Goal: Task Accomplishment & Management: Manage account settings

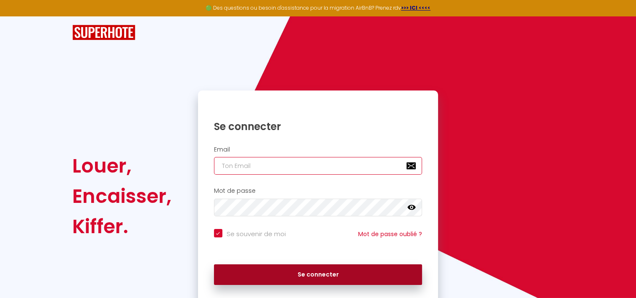
type input "[EMAIL_ADDRESS][DOMAIN_NAME]"
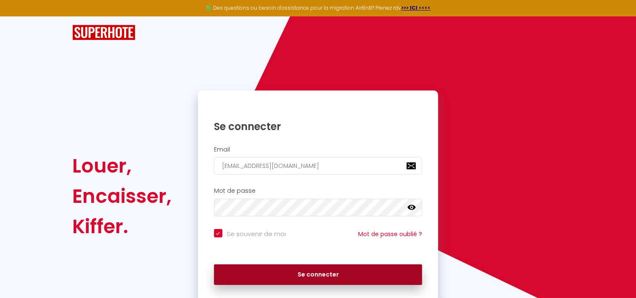
click at [286, 268] on button "Se connecter" at bounding box center [318, 274] width 209 height 21
checkbox input "true"
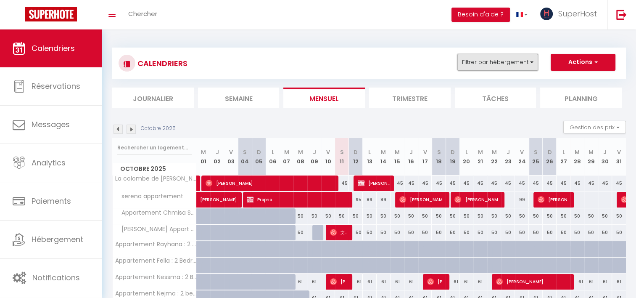
click at [526, 66] on button "Filtrer par hébergement" at bounding box center [498, 62] width 81 height 17
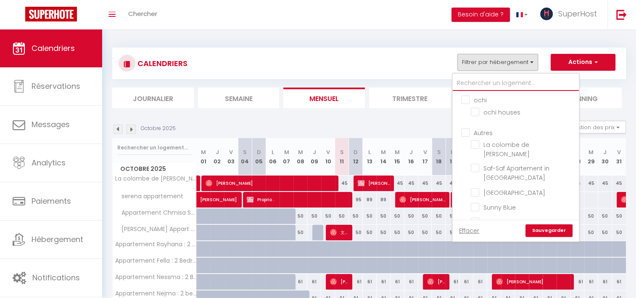
click at [469, 80] on input "text" at bounding box center [516, 83] width 126 height 15
type input "a"
checkbox input "false"
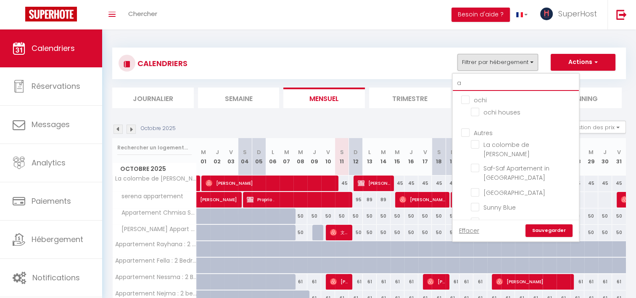
checkbox input "false"
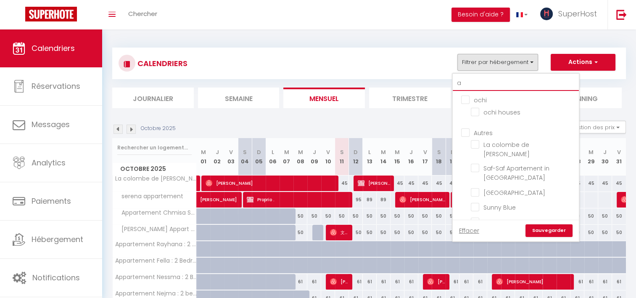
checkbox input "false"
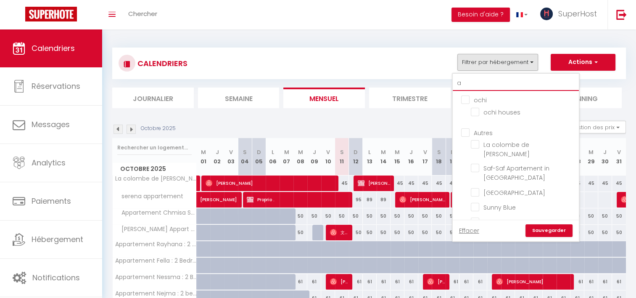
checkbox input "false"
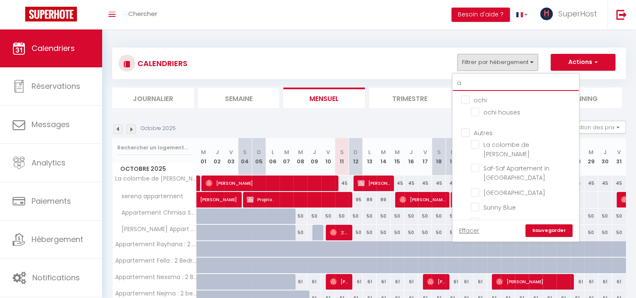
checkbox input "false"
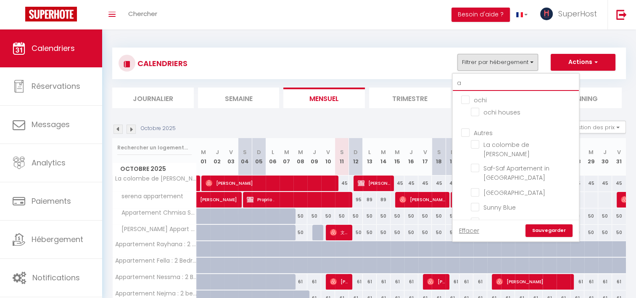
checkbox input "false"
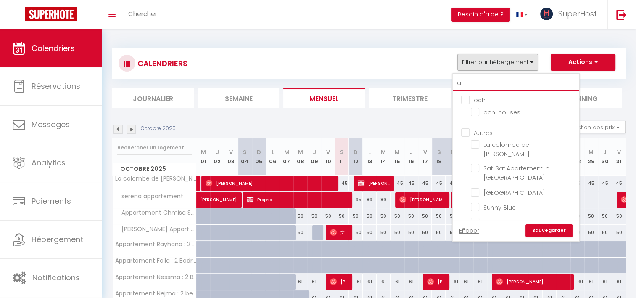
checkbox input "false"
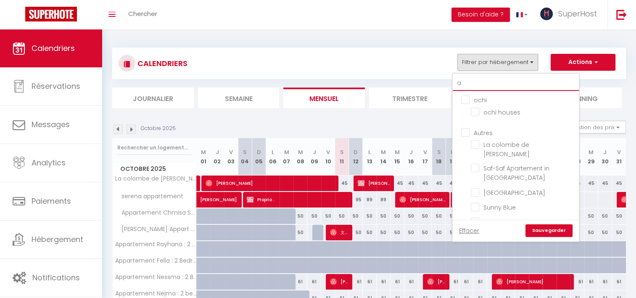
checkbox input "false"
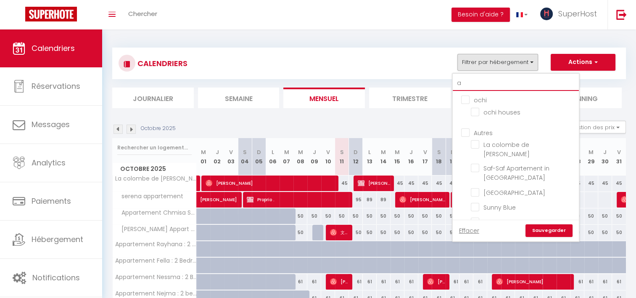
checkbox input "false"
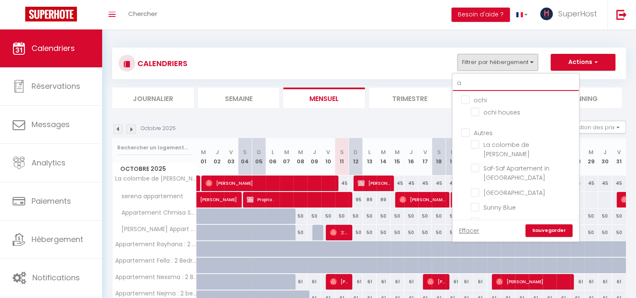
checkbox input "false"
type input "az"
checkbox input "false"
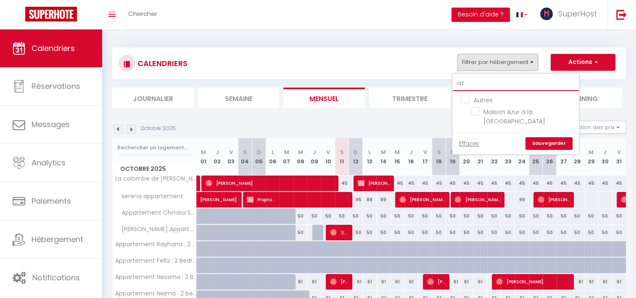
type input "azu"
checkbox input "false"
type input "azur"
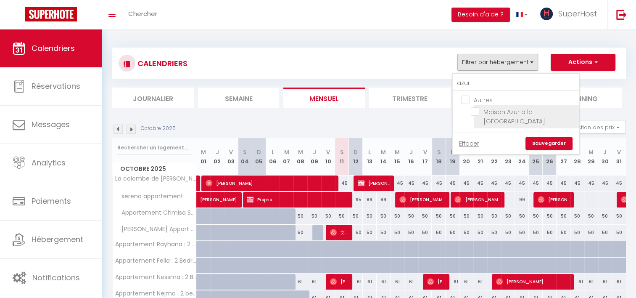
click at [477, 113] on input "Maison Azur à la [GEOGRAPHIC_DATA]" at bounding box center [523, 111] width 105 height 8
checkbox input "true"
click at [539, 137] on link "Sauvegarder" at bounding box center [549, 143] width 47 height 13
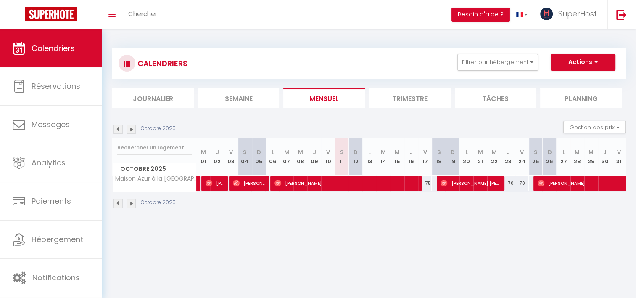
click at [118, 130] on img at bounding box center [118, 129] width 9 height 9
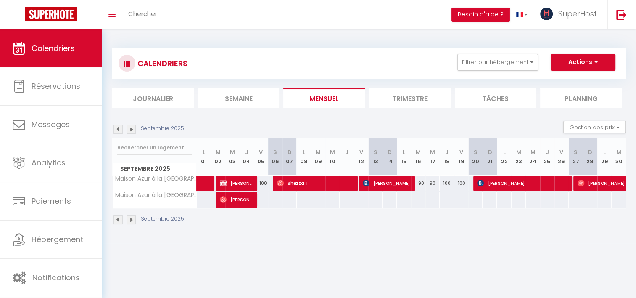
click at [118, 130] on img at bounding box center [118, 129] width 9 height 9
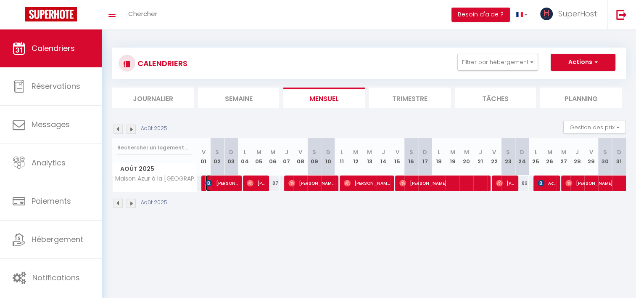
click at [222, 180] on span "[PERSON_NAME]" at bounding box center [222, 183] width 32 height 16
select select "OK"
select select "KO"
select select "0"
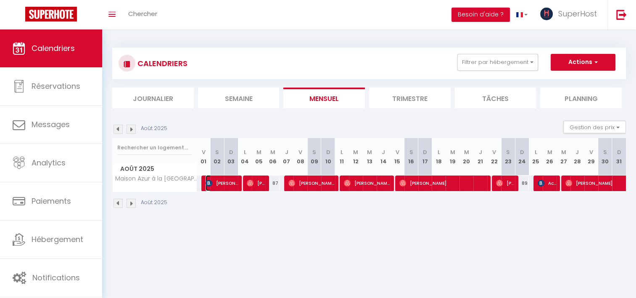
select select "1"
select select
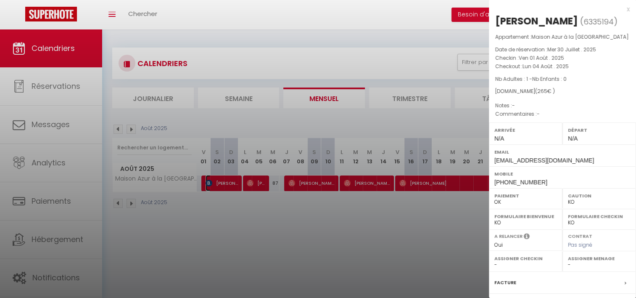
select select "41418"
click at [245, 215] on div at bounding box center [318, 149] width 636 height 298
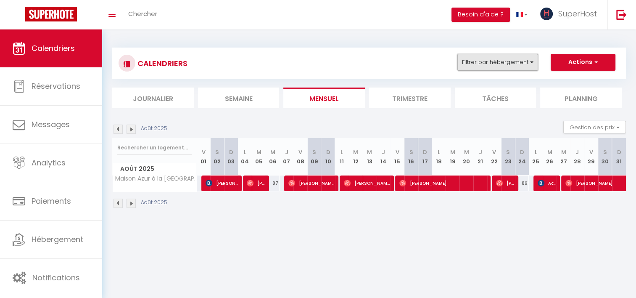
click at [509, 62] on button "Filtrer par hébergement" at bounding box center [498, 62] width 81 height 17
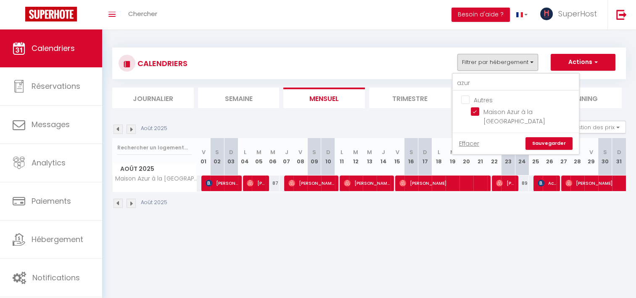
click at [463, 99] on input "Autres" at bounding box center [524, 99] width 126 height 8
checkbox input "true"
click at [476, 86] on input "azur" at bounding box center [516, 83] width 126 height 15
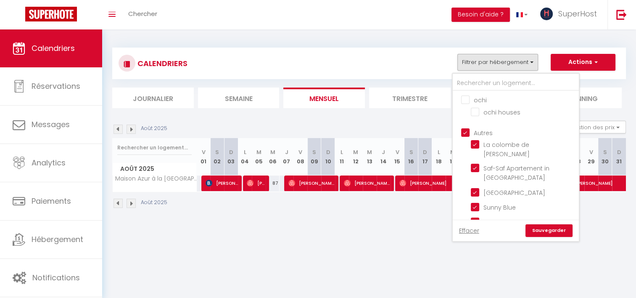
click at [540, 236] on link "Sauvegarder" at bounding box center [549, 230] width 47 height 13
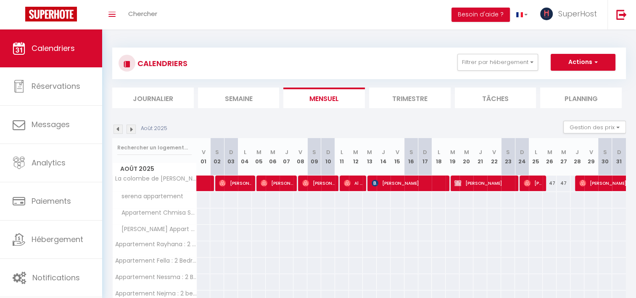
scroll to position [259, 0]
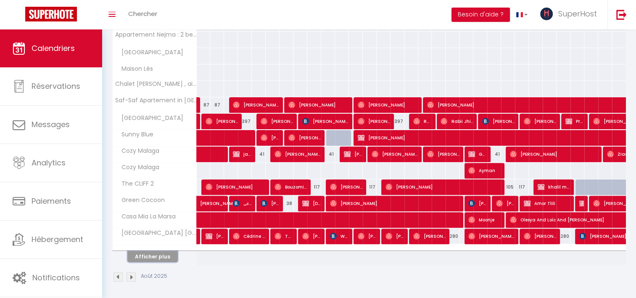
click at [162, 254] on button "Afficher plus" at bounding box center [152, 256] width 50 height 11
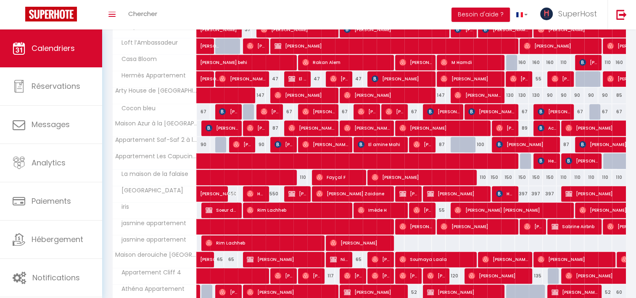
scroll to position [585, 0]
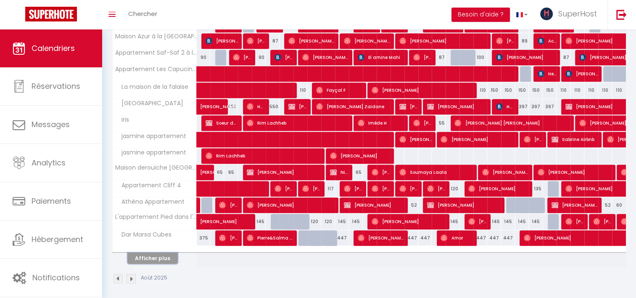
click at [143, 255] on button "Afficher plus" at bounding box center [152, 257] width 50 height 11
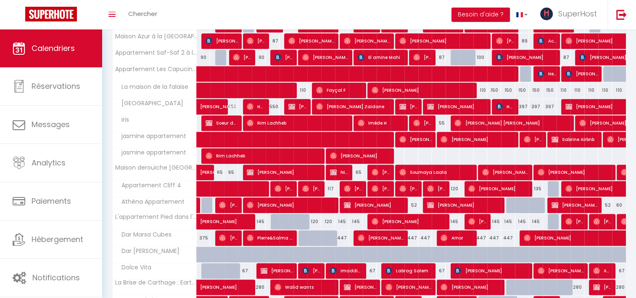
drag, startPoint x: 635, startPoint y: 197, endPoint x: 642, endPoint y: 220, distance: 24.7
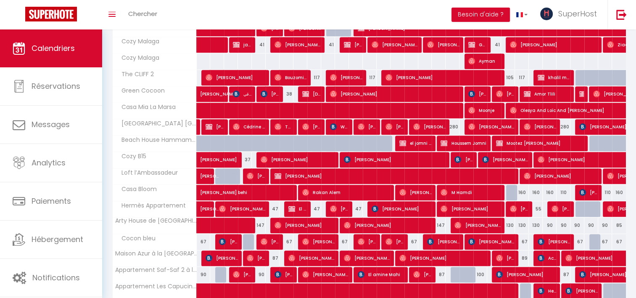
scroll to position [371, 0]
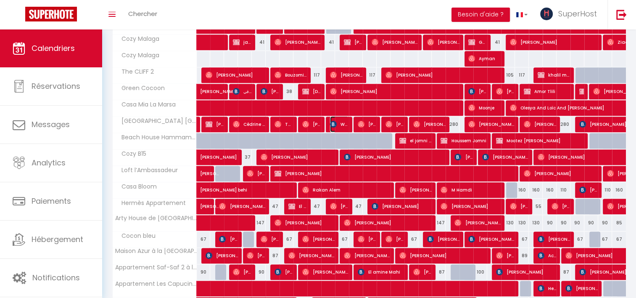
click at [341, 122] on span "Wejden Krouna" at bounding box center [339, 124] width 19 height 16
select select "47188"
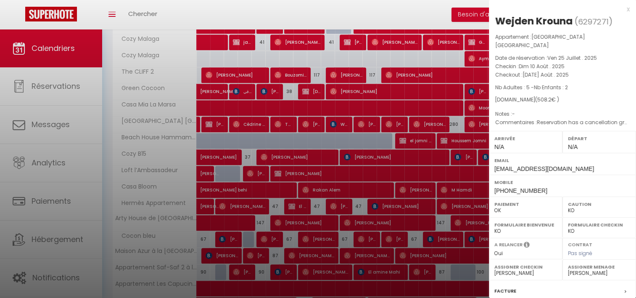
click at [300, 104] on div at bounding box center [318, 149] width 636 height 298
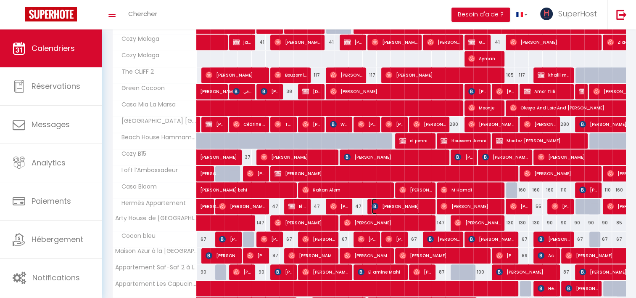
click at [379, 204] on span "[PERSON_NAME]" at bounding box center [402, 206] width 60 height 16
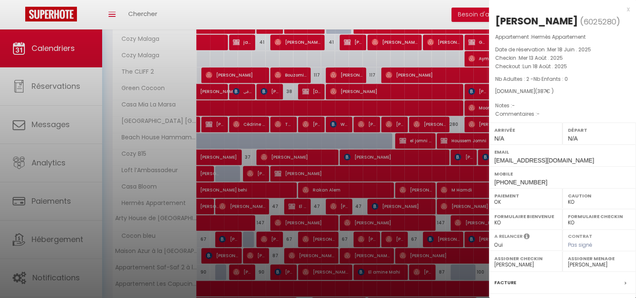
click at [363, 185] on div at bounding box center [318, 149] width 636 height 298
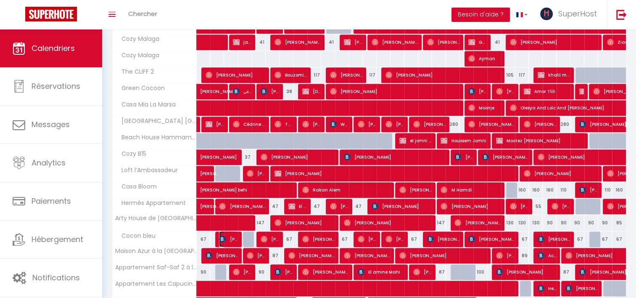
click at [224, 238] on img at bounding box center [222, 239] width 7 height 7
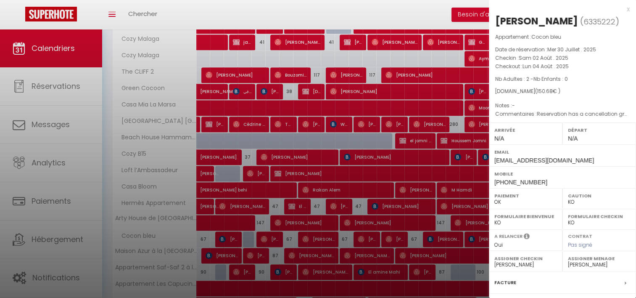
click at [256, 216] on div at bounding box center [318, 149] width 636 height 298
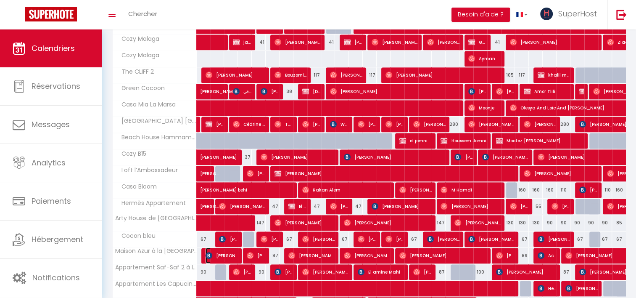
click at [224, 251] on span "[PERSON_NAME]" at bounding box center [222, 255] width 32 height 16
select select "41418"
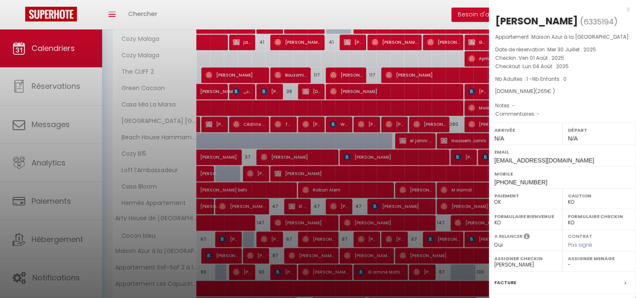
click at [284, 237] on div at bounding box center [318, 149] width 636 height 298
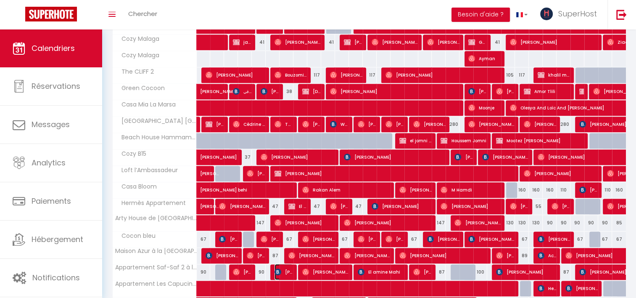
click at [280, 268] on img at bounding box center [278, 271] width 7 height 7
select select "41418"
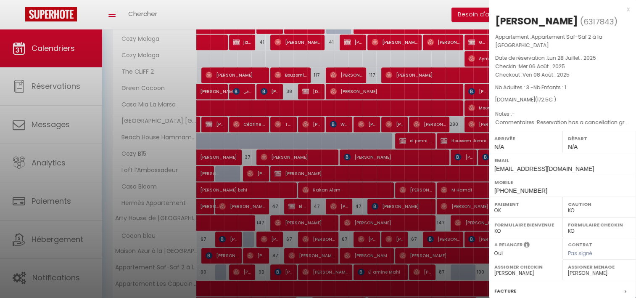
click at [280, 268] on div at bounding box center [318, 149] width 636 height 298
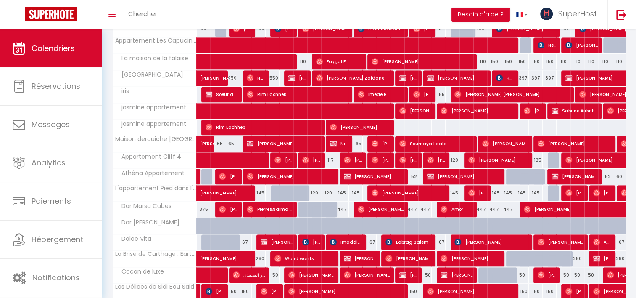
scroll to position [611, 0]
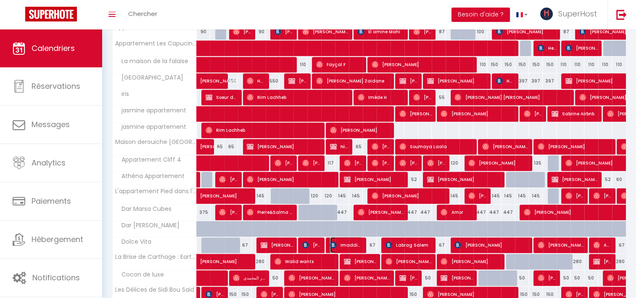
click at [340, 244] on span "Imaddine Antra" at bounding box center [346, 245] width 32 height 16
select select "35056"
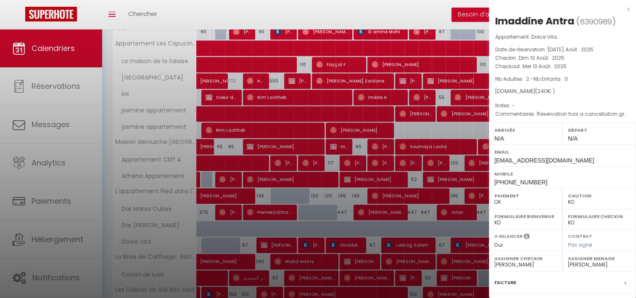
click at [302, 233] on div at bounding box center [318, 149] width 636 height 298
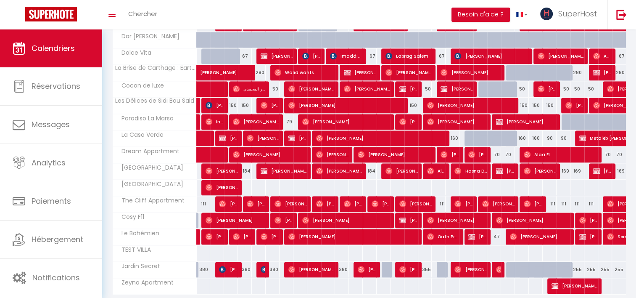
scroll to position [801, 0]
